Goal: Information Seeking & Learning: Compare options

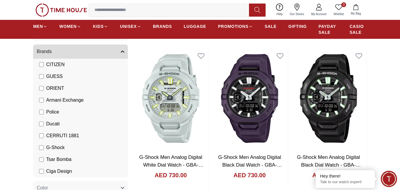
scroll to position [59, 0]
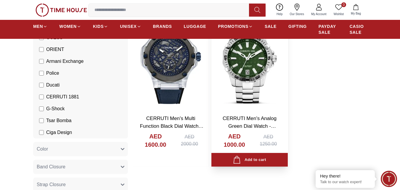
scroll to position [89, 0]
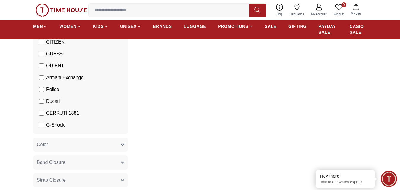
scroll to position [62, 0]
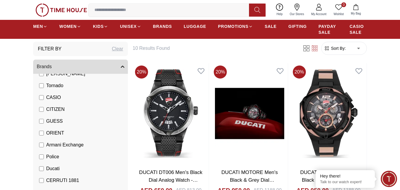
scroll to position [30, 0]
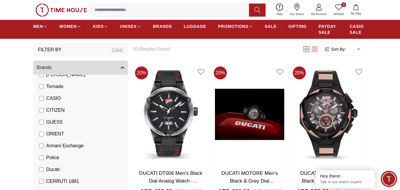
click at [52, 170] on span "Ducati" at bounding box center [52, 169] width 13 height 7
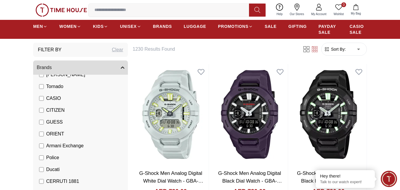
click at [44, 153] on li "Police" at bounding box center [82, 158] width 92 height 12
click at [46, 158] on span "Police" at bounding box center [52, 157] width 13 height 7
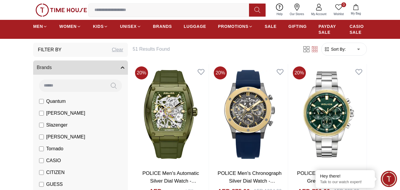
scroll to position [59, 0]
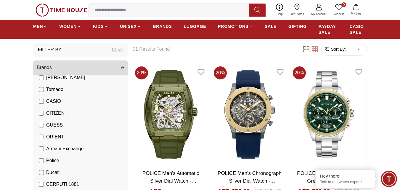
click at [44, 160] on label "Police" at bounding box center [49, 160] width 20 height 7
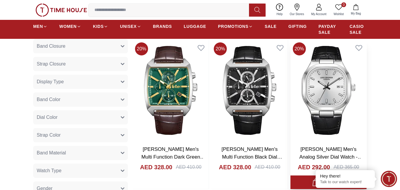
scroll to position [178, 0]
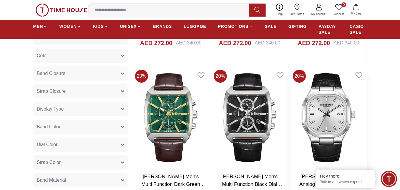
click at [341, 107] on img at bounding box center [328, 117] width 76 height 101
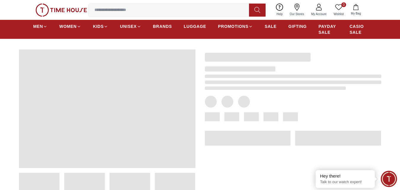
scroll to position [30, 0]
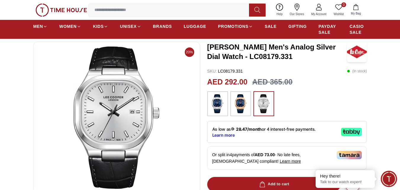
click at [241, 102] on img at bounding box center [240, 103] width 15 height 19
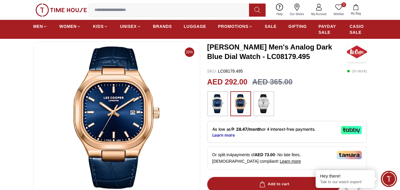
click at [262, 106] on img at bounding box center [263, 103] width 15 height 19
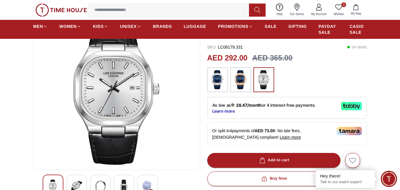
scroll to position [89, 0]
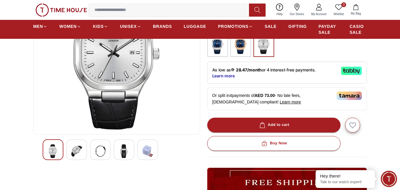
click at [83, 150] on div at bounding box center [76, 149] width 21 height 21
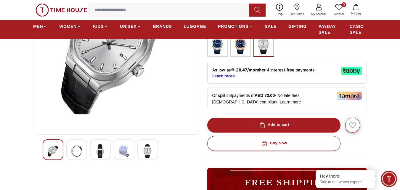
click at [101, 154] on img at bounding box center [100, 151] width 11 height 14
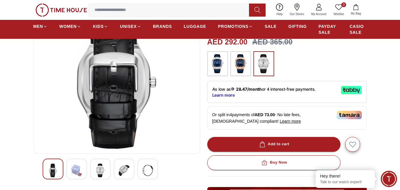
scroll to position [59, 0]
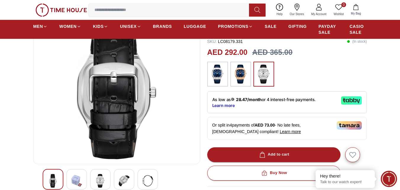
click at [127, 178] on img at bounding box center [124, 181] width 11 height 14
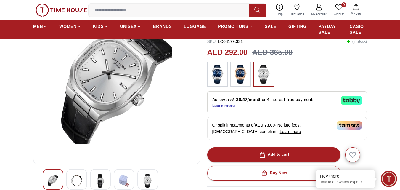
click at [141, 177] on div at bounding box center [147, 179] width 21 height 21
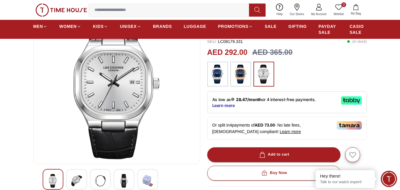
click at [62, 174] on div at bounding box center [53, 179] width 21 height 21
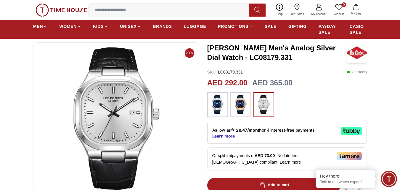
scroll to position [0, 0]
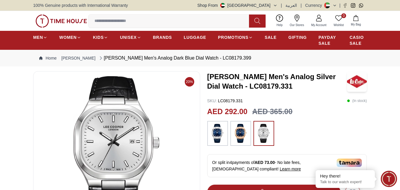
scroll to position [30, 0]
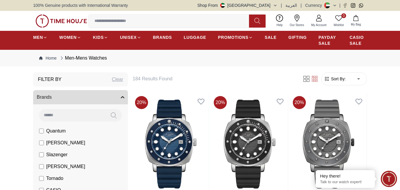
click at [50, 142] on span "[PERSON_NAME]" at bounding box center [65, 142] width 39 height 7
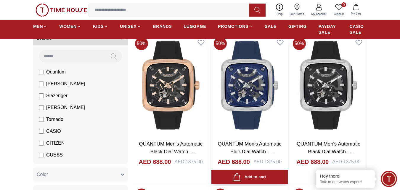
scroll to position [59, 0]
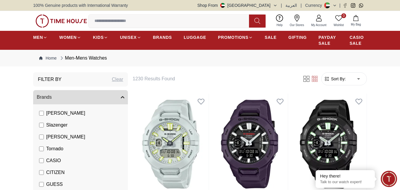
scroll to position [59, 0]
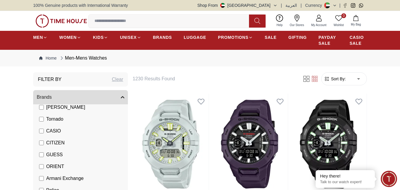
click at [44, 133] on label "CASIO" at bounding box center [50, 130] width 22 height 7
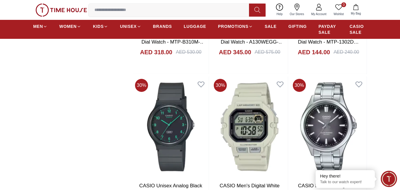
scroll to position [799, 0]
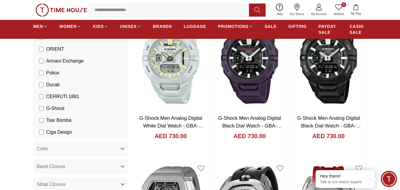
scroll to position [89, 0]
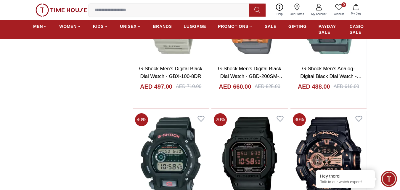
scroll to position [651, 0]
